Goal: Navigation & Orientation: Find specific page/section

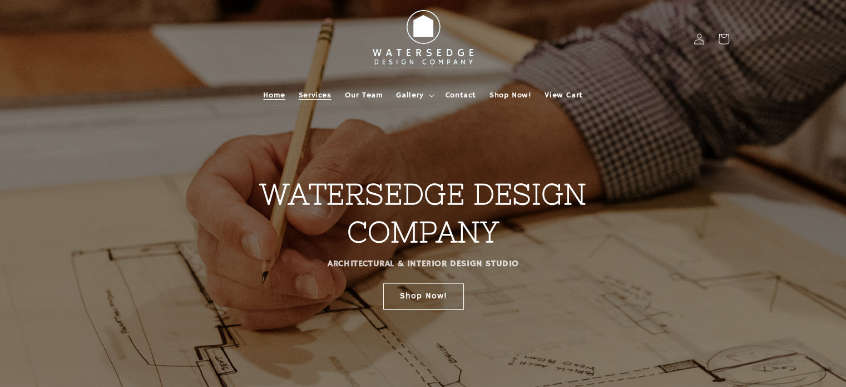
click at [311, 97] on span "Services" at bounding box center [315, 95] width 33 height 10
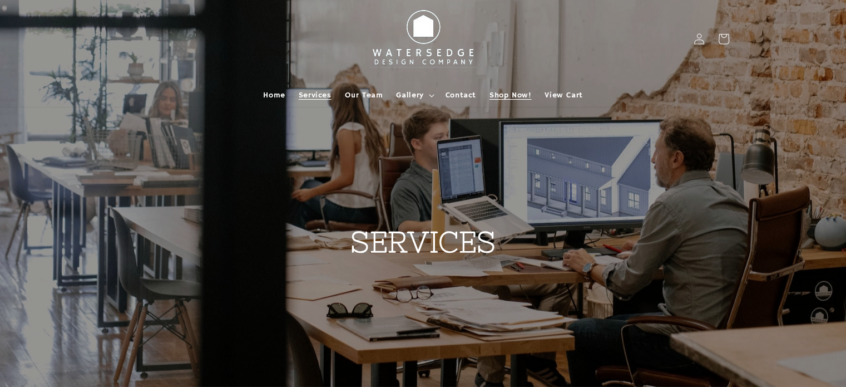
click at [504, 90] on span "Shop Now!" at bounding box center [511, 95] width 42 height 10
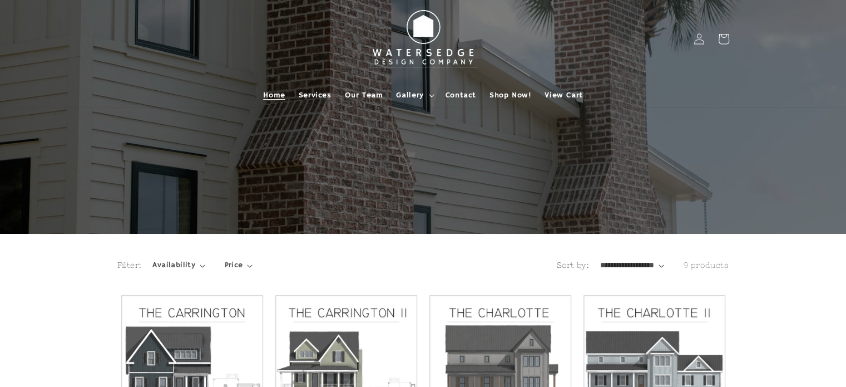
click at [275, 94] on span "Home" at bounding box center [274, 95] width 22 height 10
